Goal: Transaction & Acquisition: Obtain resource

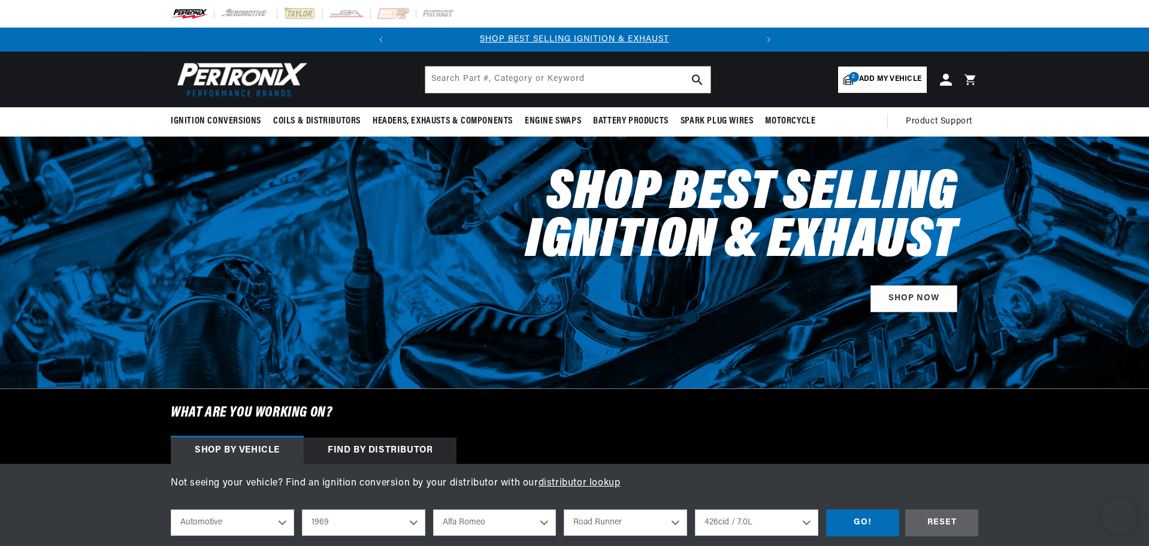
select select "1969"
select select "[GEOGRAPHIC_DATA]"
select select "Road-Runner"
select select "426cid-7.0L"
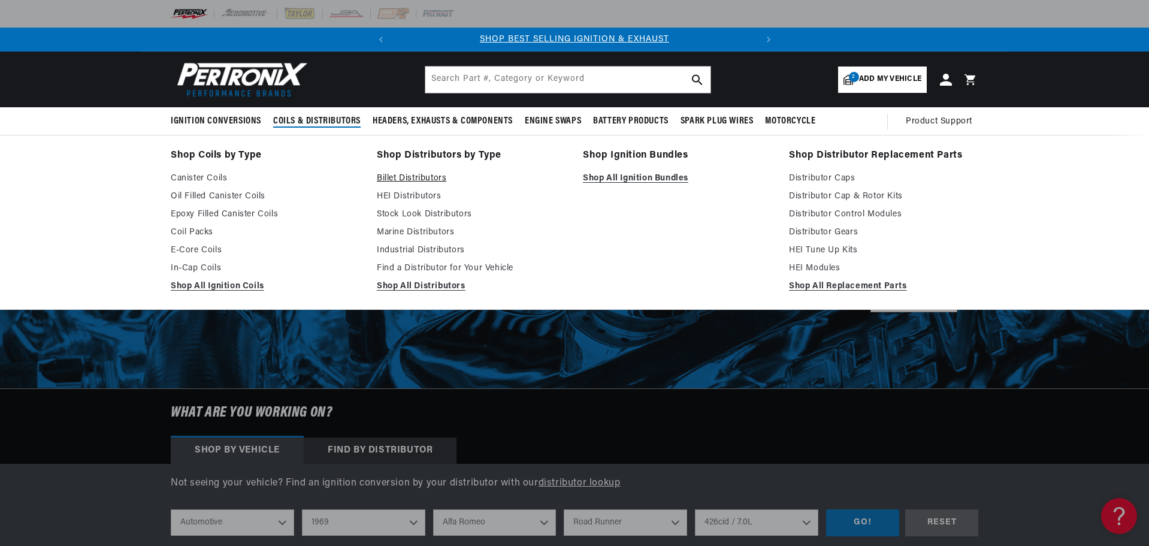
click at [408, 174] on link "Billet Distributors" at bounding box center [471, 178] width 189 height 14
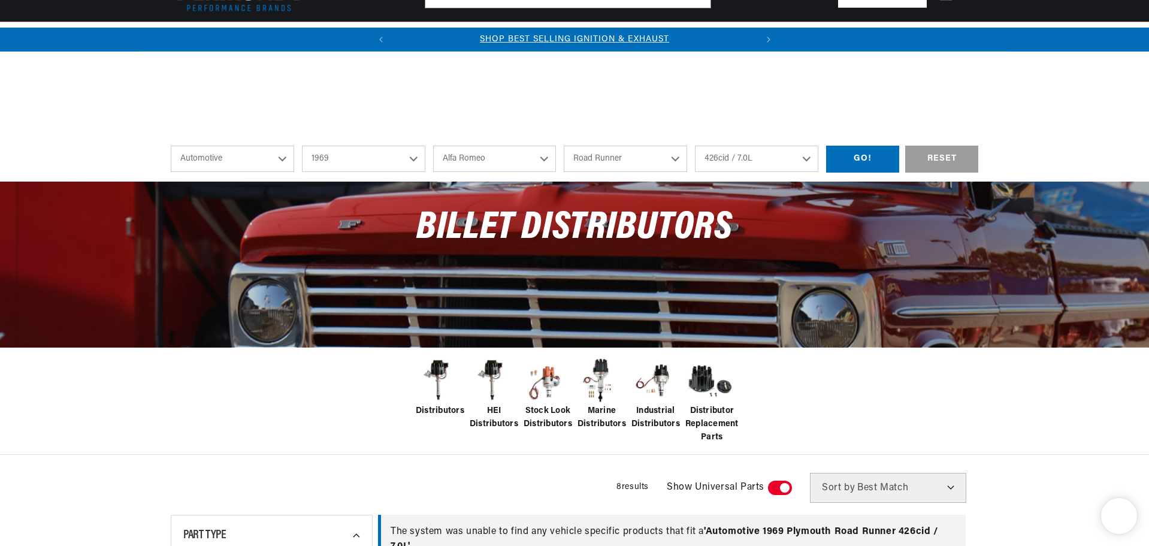
select select "1969"
select select "[GEOGRAPHIC_DATA]"
select select "Road-Runner"
select select "426cid-7.0L"
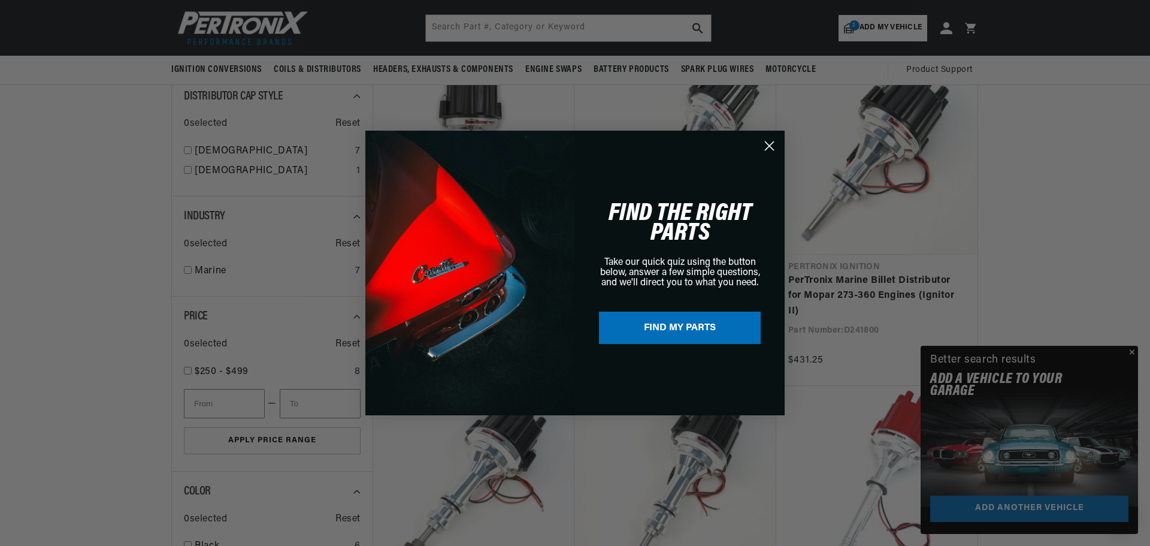
scroll to position [0, 3]
click at [767, 147] on circle "Close dialog" at bounding box center [769, 146] width 20 height 20
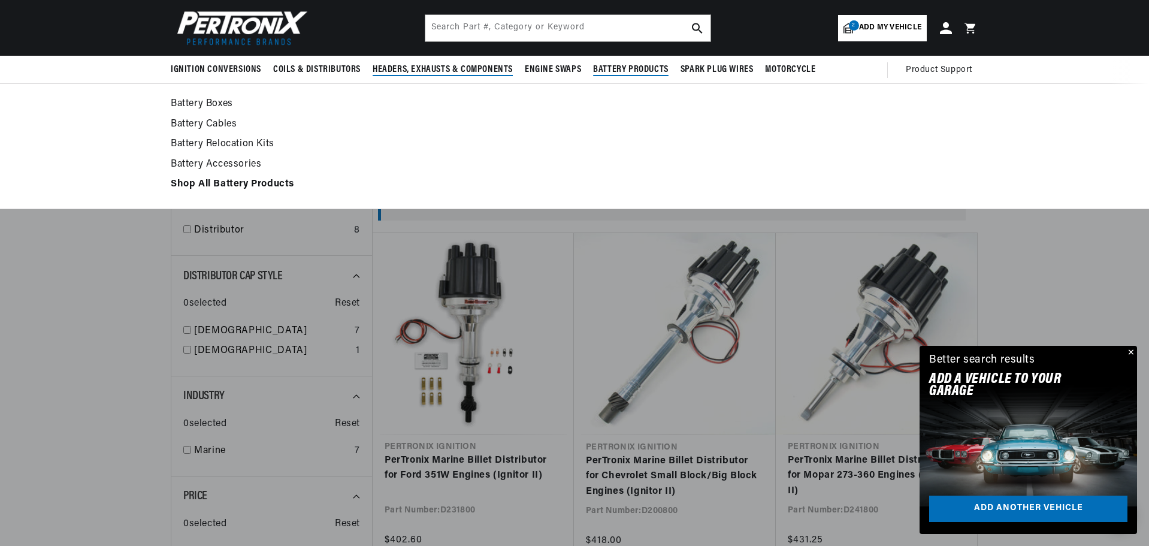
scroll to position [0, 363]
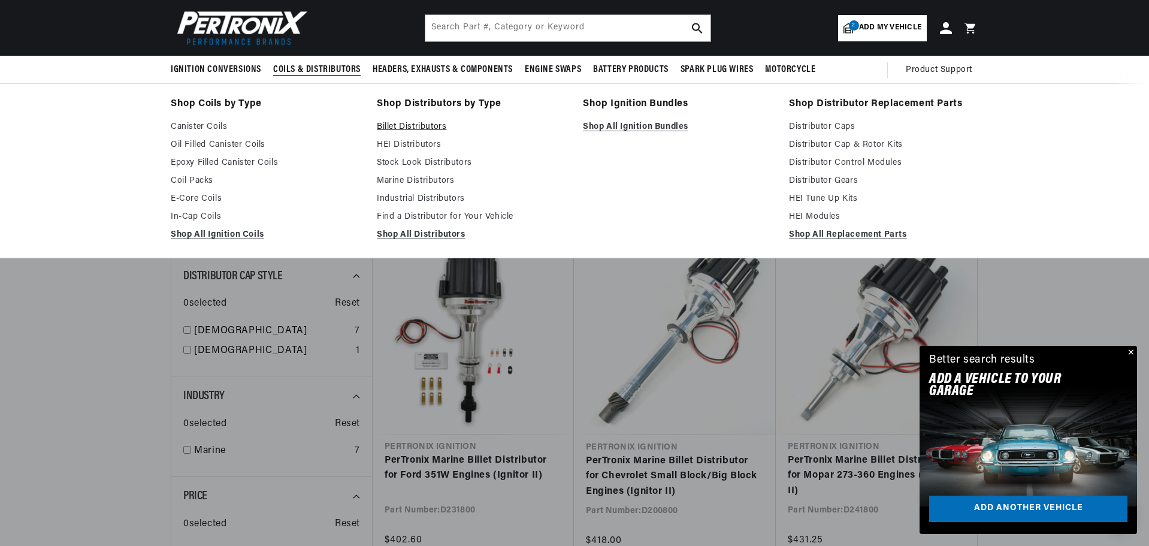
click at [407, 130] on link "Billet Distributors" at bounding box center [471, 127] width 189 height 14
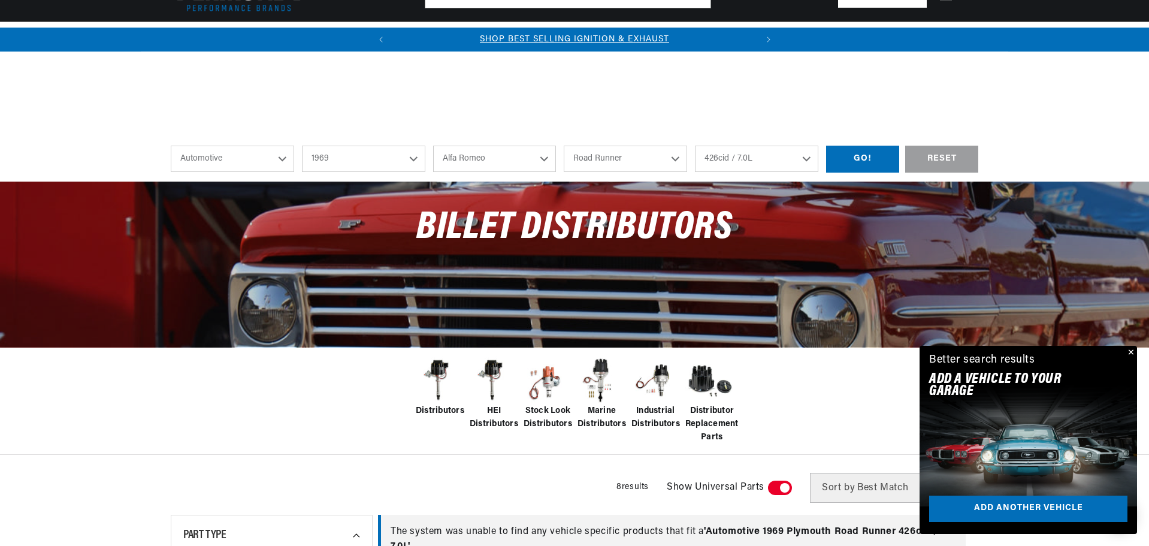
select select "1969"
select select "[GEOGRAPHIC_DATA]"
select select "Road-Runner"
select select "426cid-7.0L"
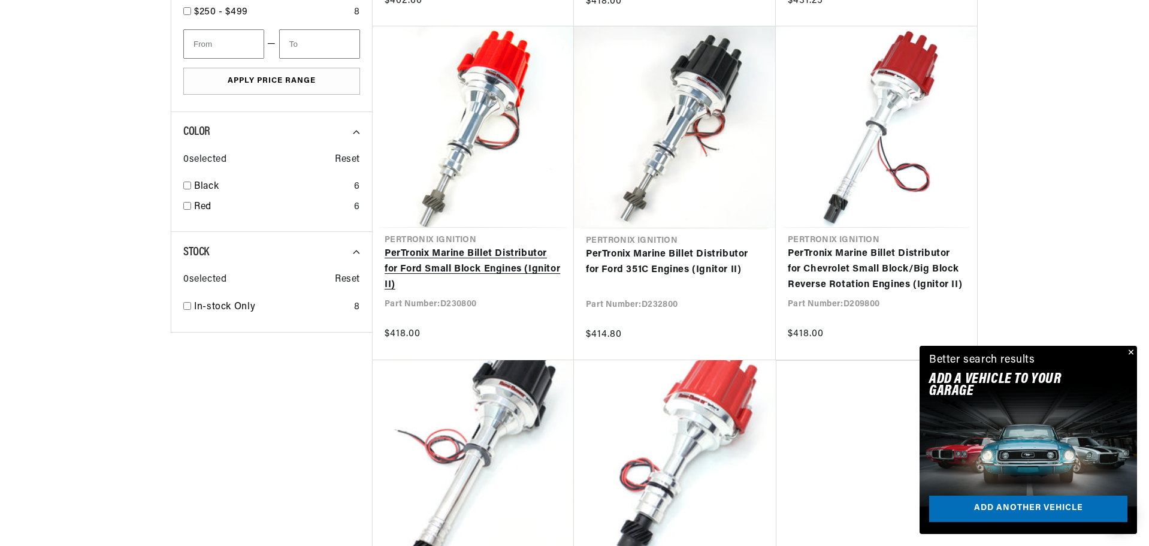
scroll to position [0, 363]
click at [473, 261] on link "PerTronix Marine Billet Distributor for Ford Small Block Engines (Ignitor II)" at bounding box center [472, 269] width 177 height 46
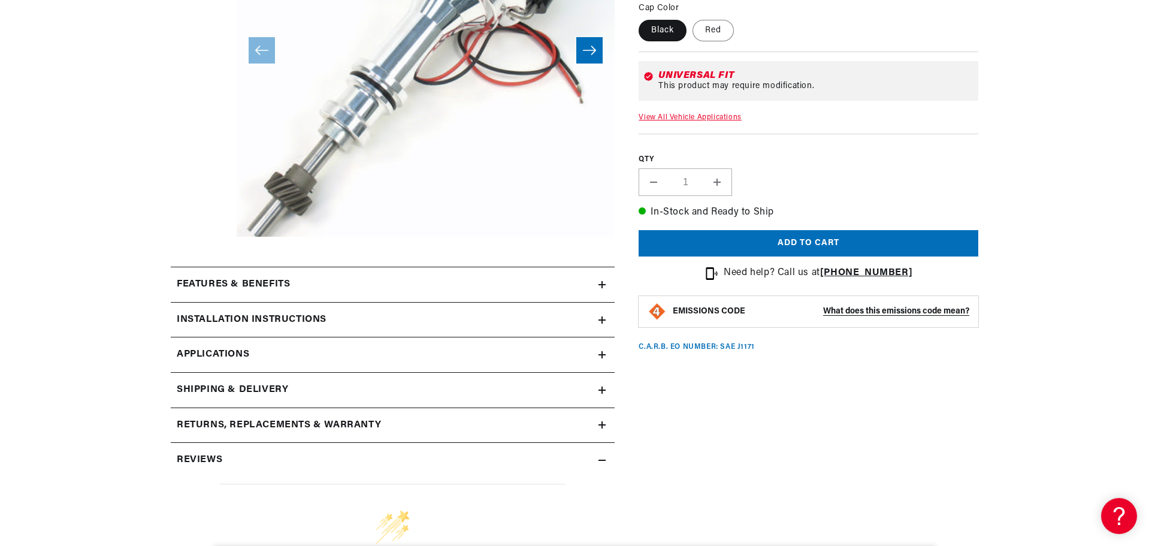
scroll to position [419, 0]
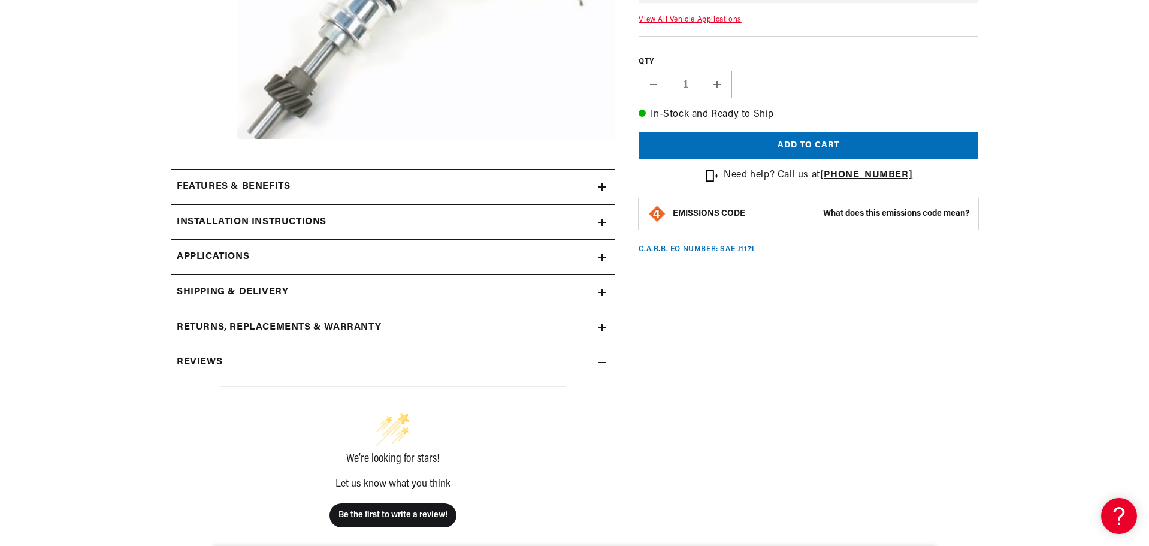
click at [307, 222] on h2 "Installation instructions" at bounding box center [252, 222] width 150 height 16
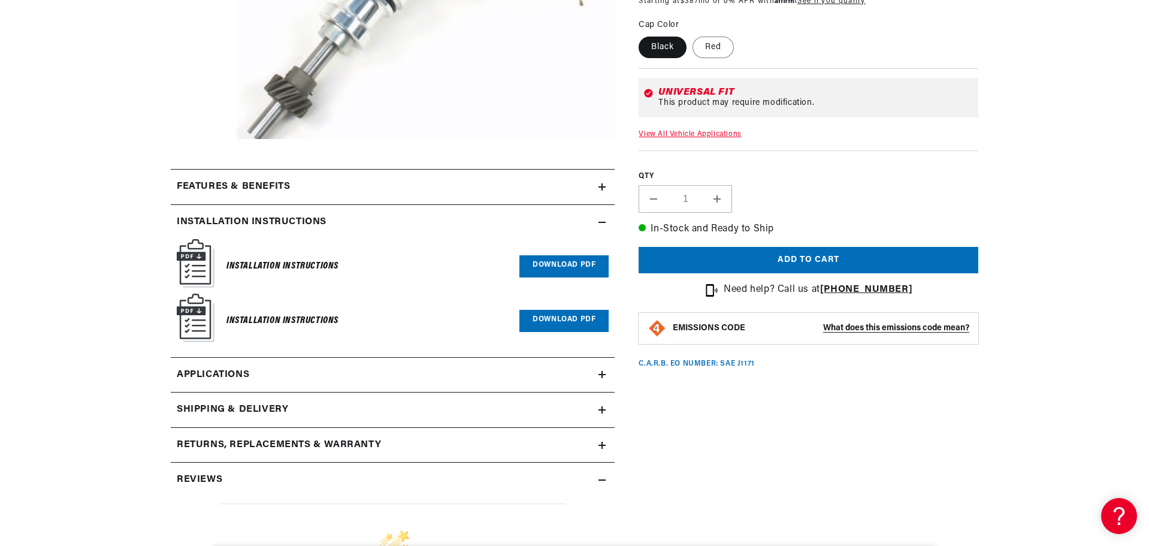
scroll to position [0, 363]
click at [559, 265] on link "Download PDF" at bounding box center [563, 266] width 89 height 22
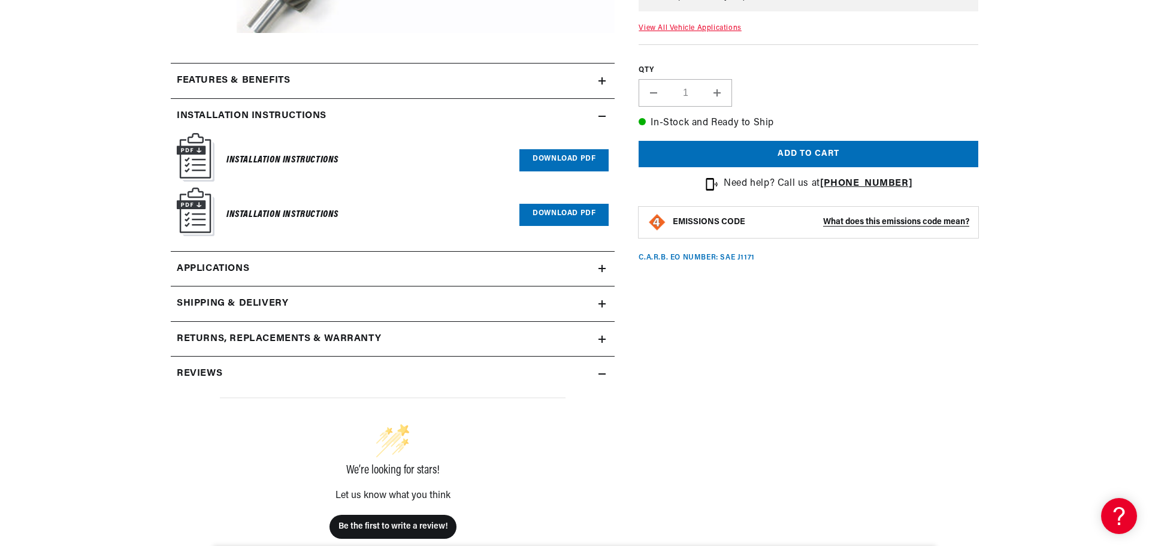
scroll to position [539, 0]
